Goal: Task Accomplishment & Management: Use online tool/utility

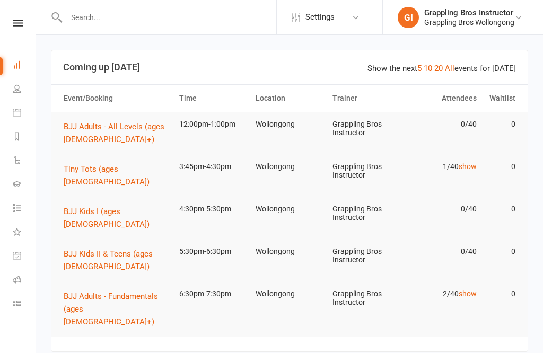
scroll to position [166, 0]
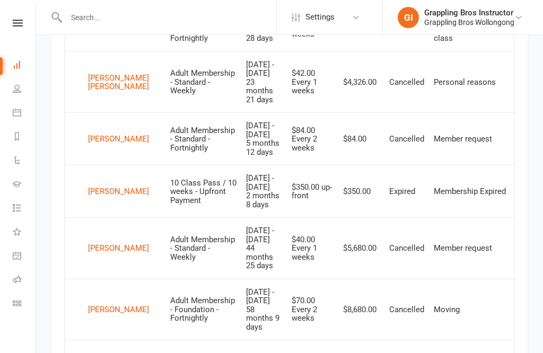
scroll to position [574, 0]
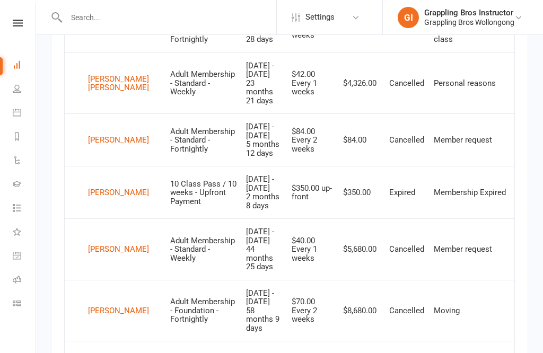
click at [19, 305] on icon at bounding box center [17, 303] width 8 height 8
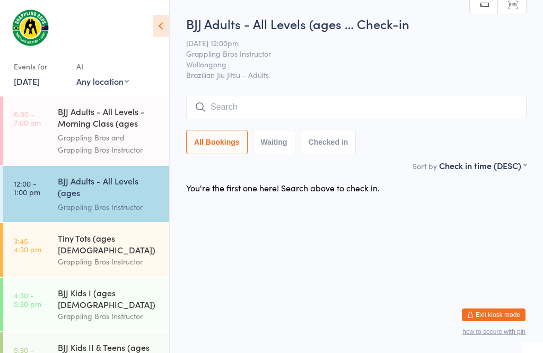
click at [260, 103] on input "search" at bounding box center [356, 107] width 341 height 24
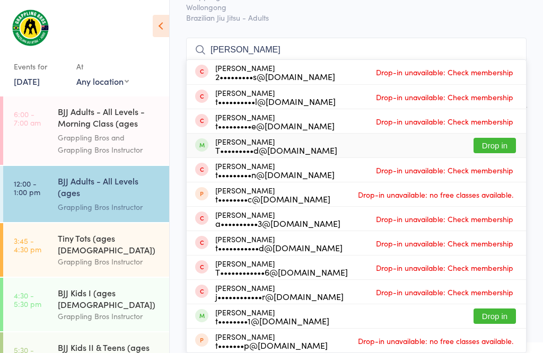
type input "Tim"
click at [481, 138] on button "Drop in" at bounding box center [495, 145] width 42 height 15
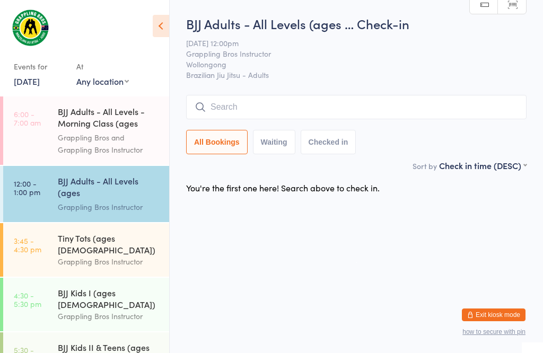
scroll to position [1, 0]
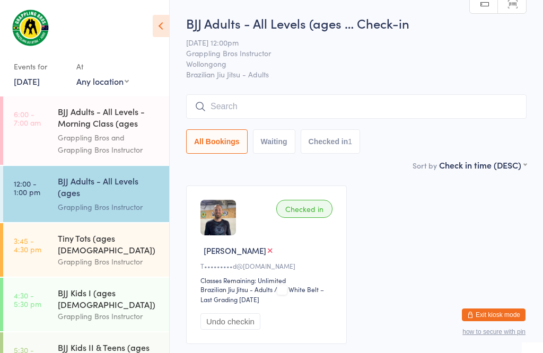
click at [238, 108] on input "search" at bounding box center [356, 106] width 341 height 24
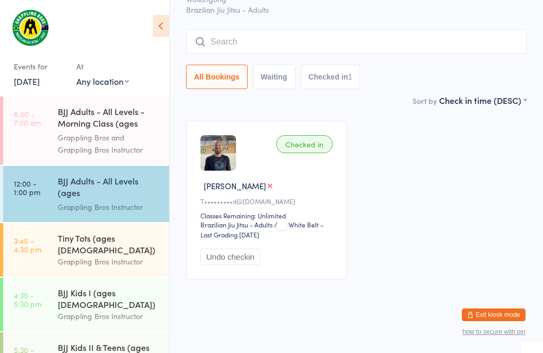
scroll to position [96, 0]
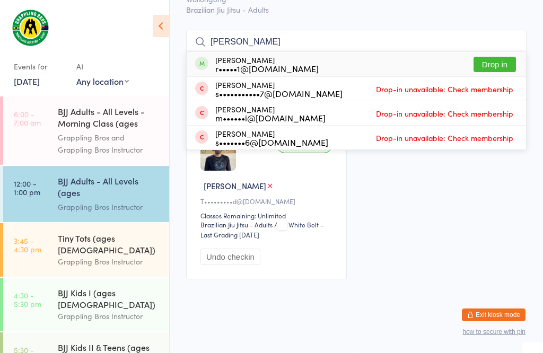
type input "Roger"
click at [498, 57] on button "Drop in" at bounding box center [495, 64] width 42 height 15
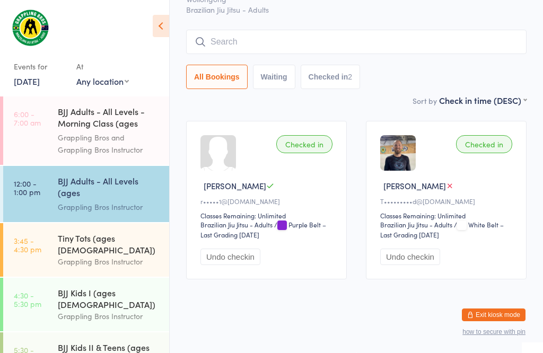
click at [342, 30] on input "search" at bounding box center [356, 42] width 341 height 24
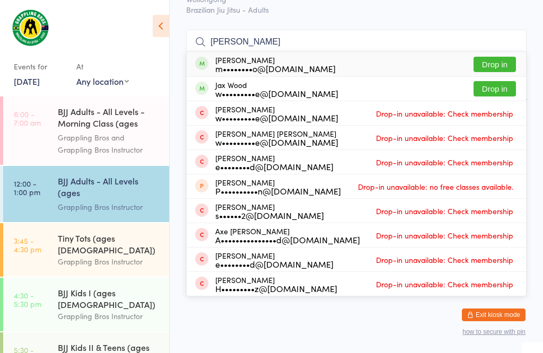
type input "Henwood"
click at [503, 57] on button "Drop in" at bounding box center [495, 64] width 42 height 15
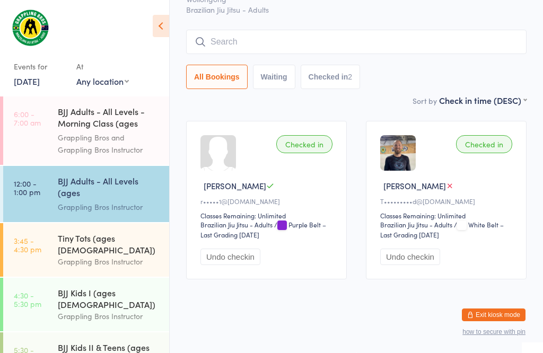
scroll to position [77, 0]
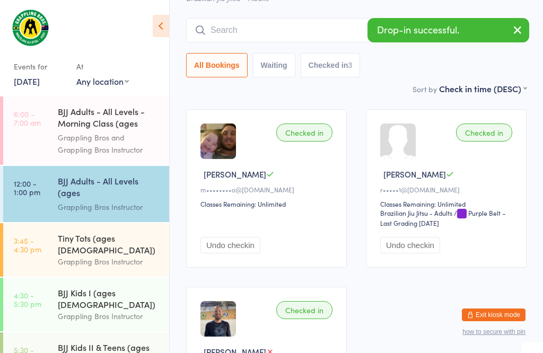
click at [100, 200] on div "BJJ Adults - All Levels (ages [DEMOGRAPHIC_DATA]+)" at bounding box center [109, 188] width 102 height 26
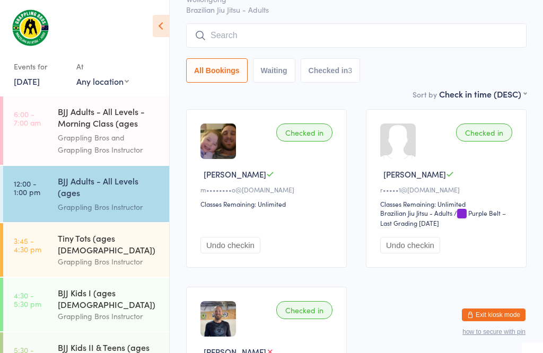
click at [269, 29] on input "search" at bounding box center [356, 35] width 341 height 24
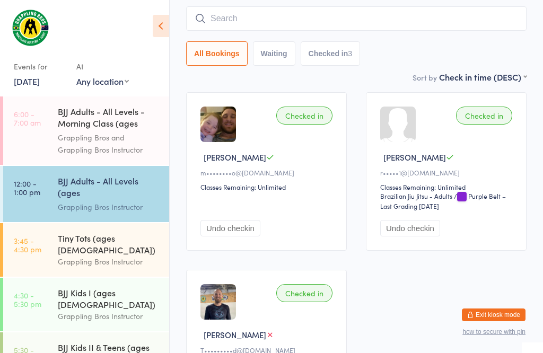
scroll to position [101, 0]
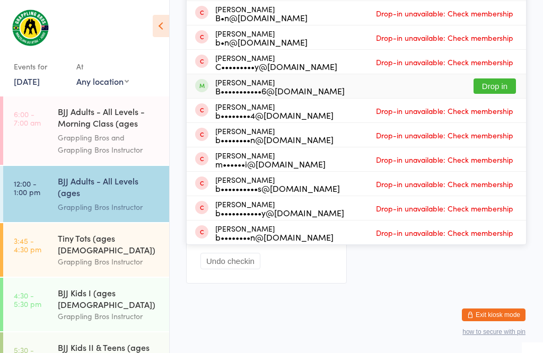
type input "Ben"
click at [504, 85] on button "Drop in" at bounding box center [495, 86] width 42 height 15
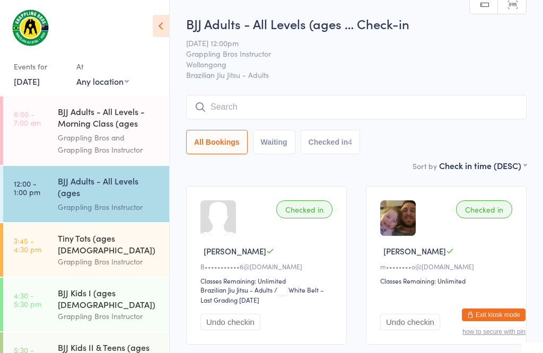
scroll to position [0, 0]
click at [360, 110] on input "search" at bounding box center [356, 107] width 341 height 24
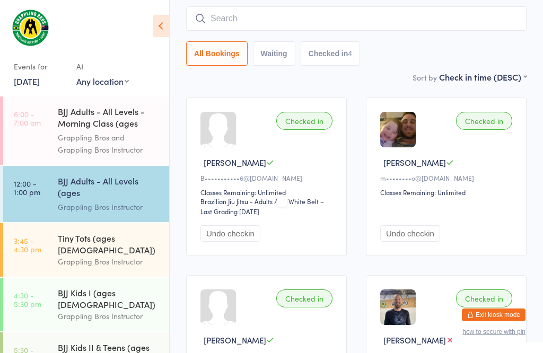
scroll to position [96, 0]
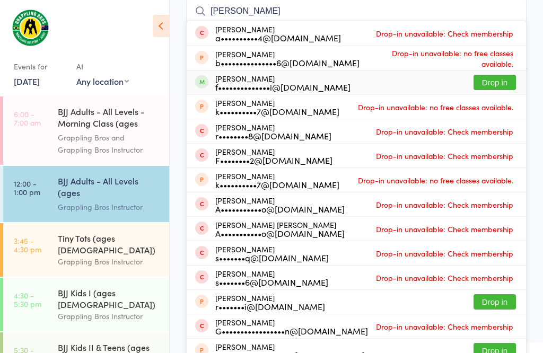
type input "Rob"
click at [498, 80] on button "Drop in" at bounding box center [495, 82] width 42 height 15
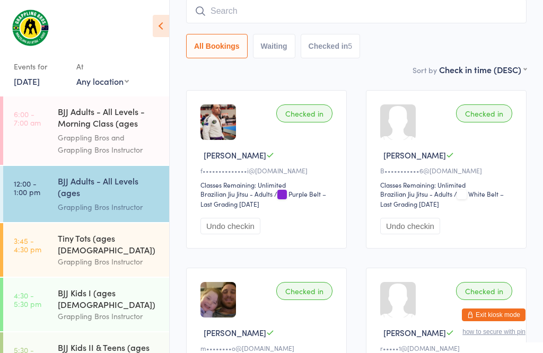
click at [284, 23] on input "search" at bounding box center [356, 11] width 341 height 24
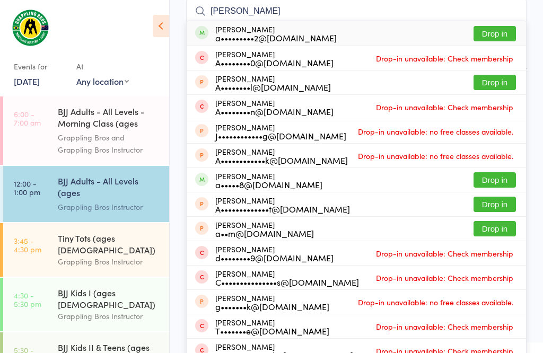
type input "Adam mc"
click at [499, 34] on button "Drop in" at bounding box center [495, 33] width 42 height 15
